Goal: Task Accomplishment & Management: Manage account settings

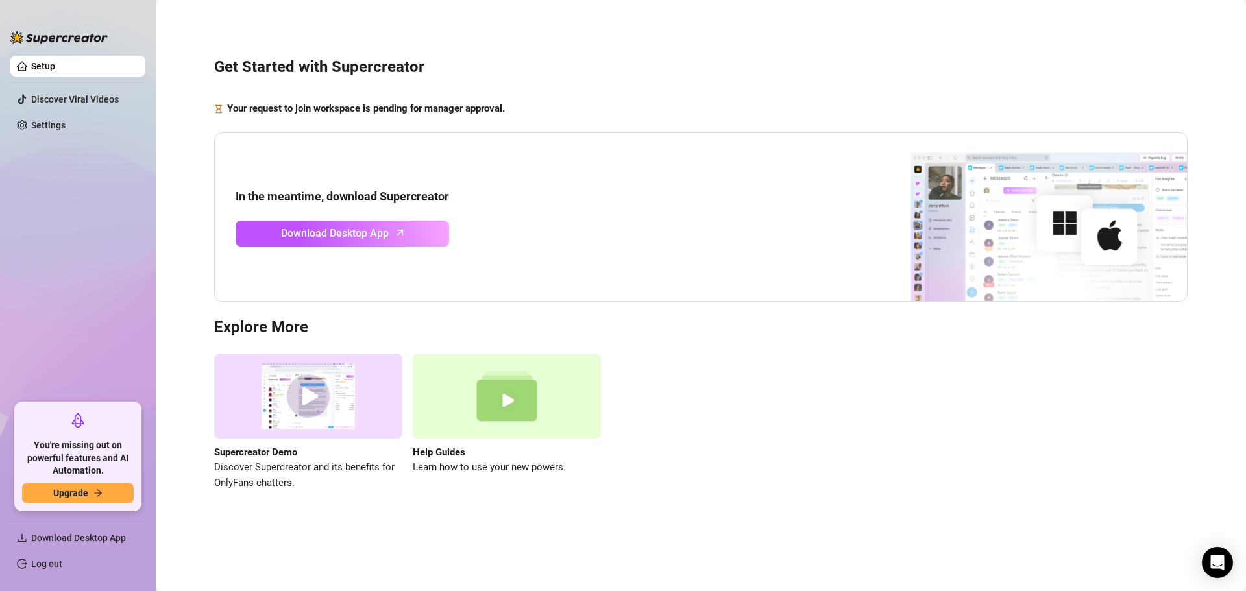
drag, startPoint x: 1122, startPoint y: 426, endPoint x: 1093, endPoint y: 483, distance: 63.6
click at [1093, 483] on div "Supercreator Demo Discover Supercreator and its benefits for OnlyFans chatters.…" at bounding box center [700, 422] width 973 height 137
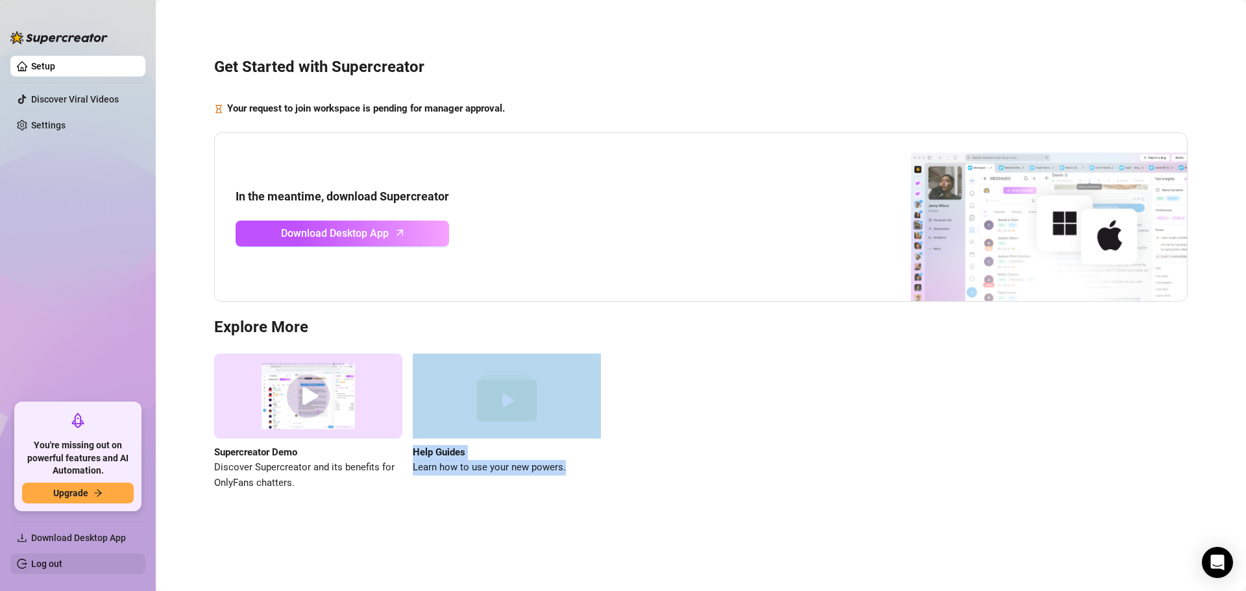
click at [31, 564] on link "Log out" at bounding box center [46, 564] width 31 height 10
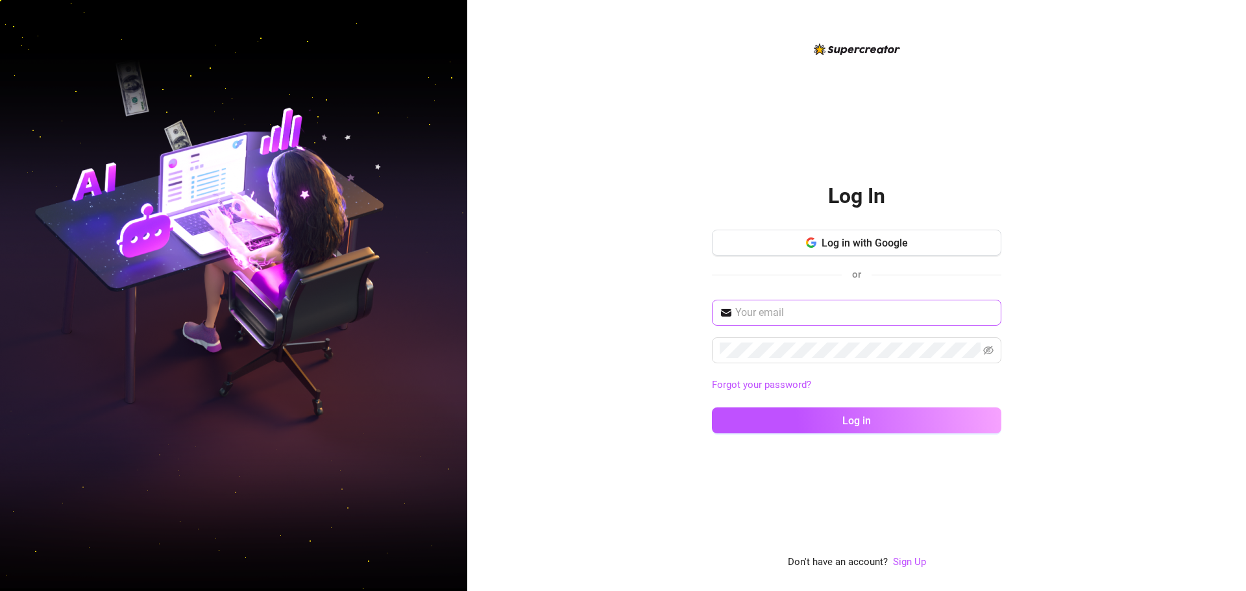
click at [917, 299] on div "Log in with Google or" at bounding box center [856, 265] width 289 height 70
click at [914, 307] on input "text" at bounding box center [864, 313] width 258 height 16
type input "[EMAIL_ADDRESS][DOMAIN_NAME]"
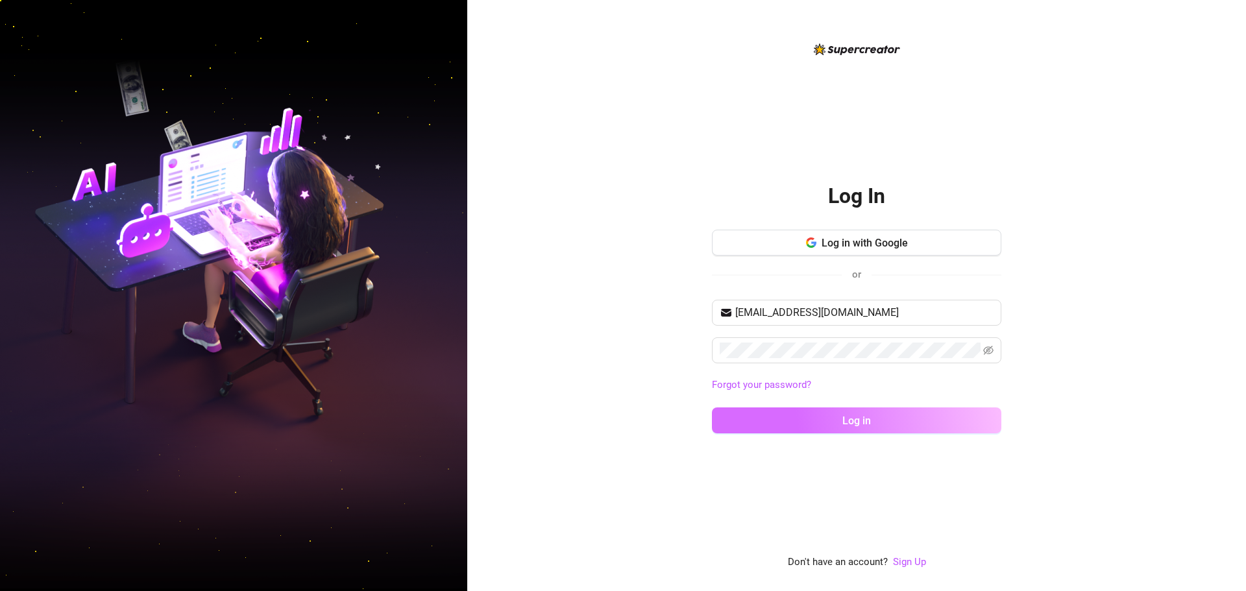
click at [808, 417] on button "Log in" at bounding box center [856, 420] width 289 height 26
